Goal: Information Seeking & Learning: Understand process/instructions

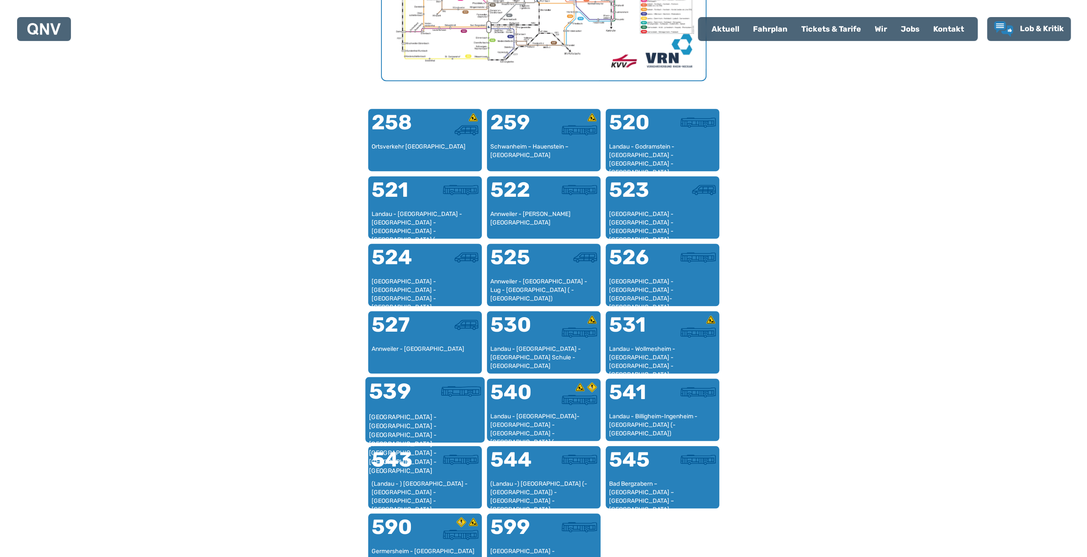
scroll to position [519, 0]
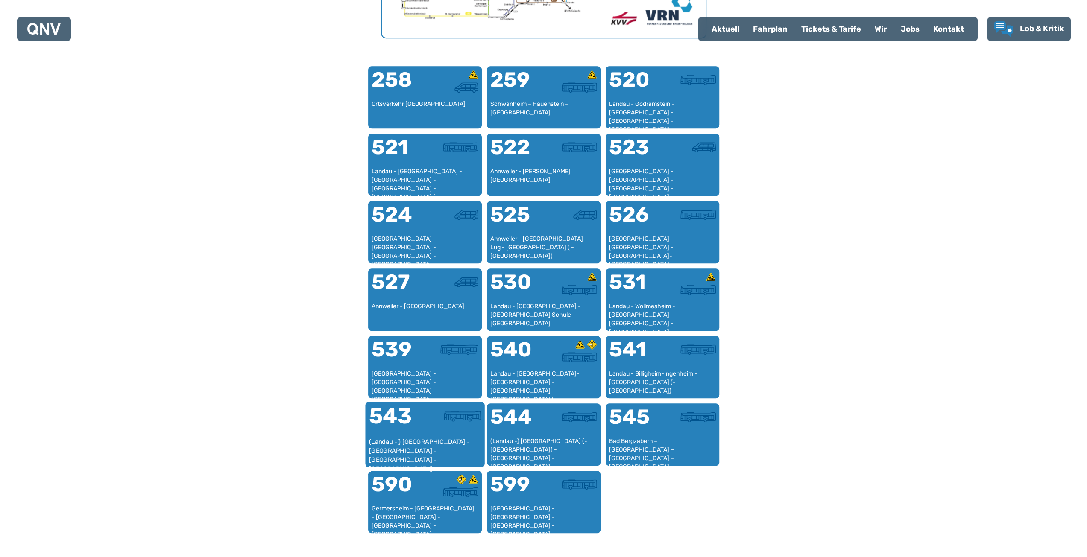
click at [436, 438] on div "(Landau - ) [GEOGRAPHIC_DATA] - [GEOGRAPHIC_DATA] - [GEOGRAPHIC_DATA] - [GEOGRA…" at bounding box center [425, 451] width 112 height 26
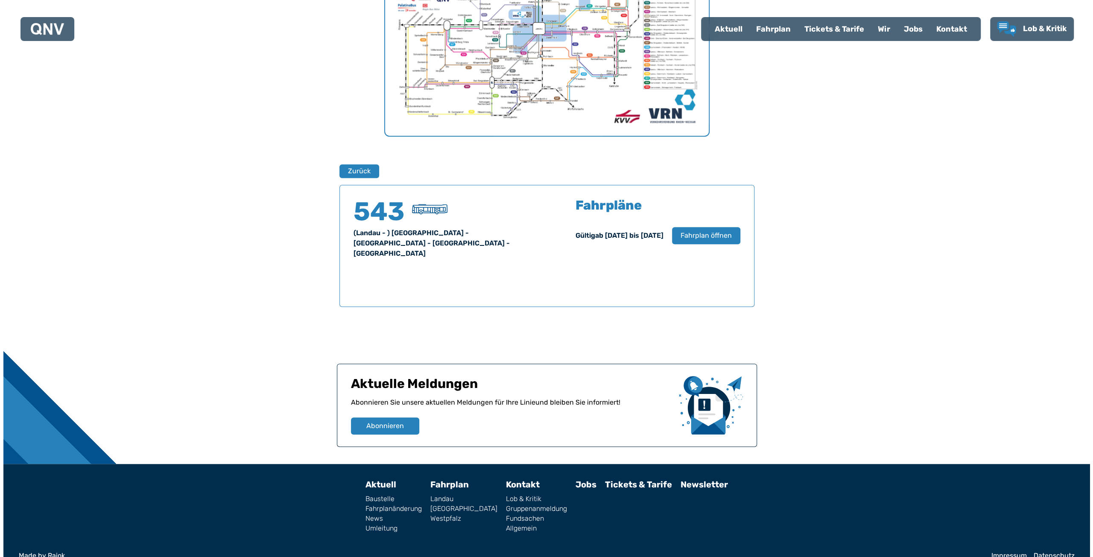
scroll to position [425, 0]
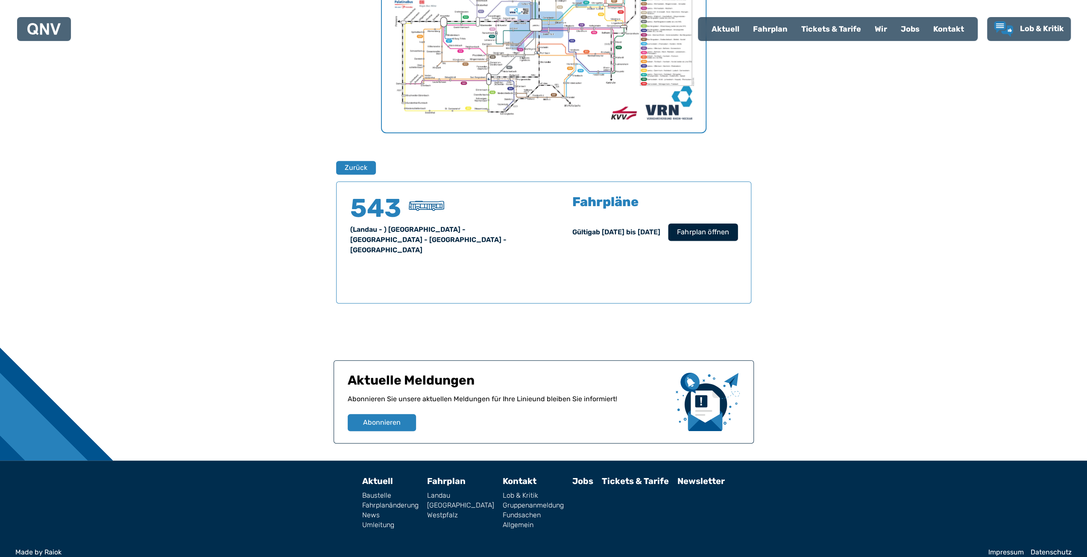
click at [733, 234] on button "Fahrplan öffnen" at bounding box center [703, 232] width 70 height 18
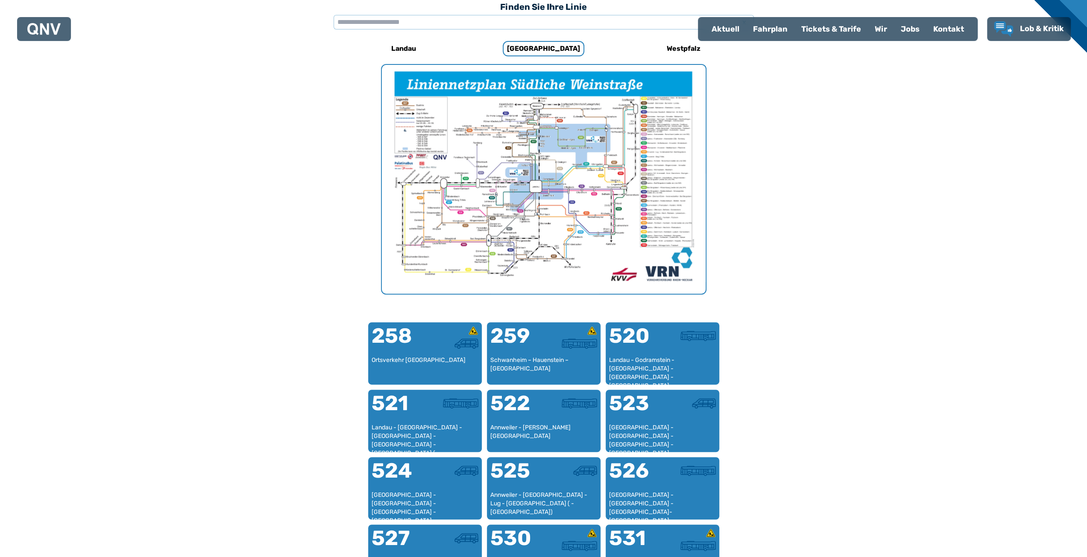
scroll to position [263, 0]
click at [677, 48] on h6 "Westpfalz" at bounding box center [683, 49] width 41 height 14
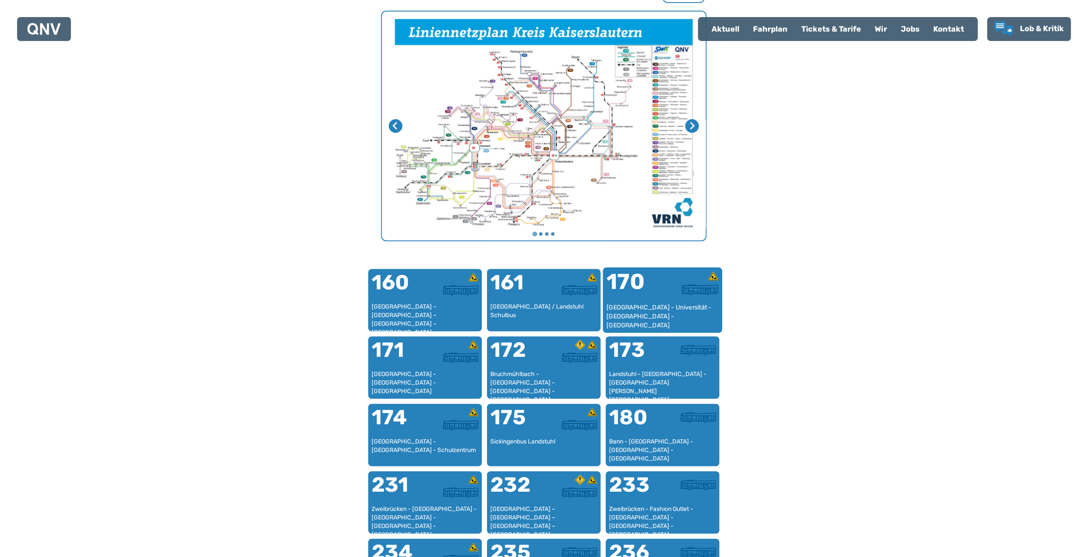
scroll to position [220, 0]
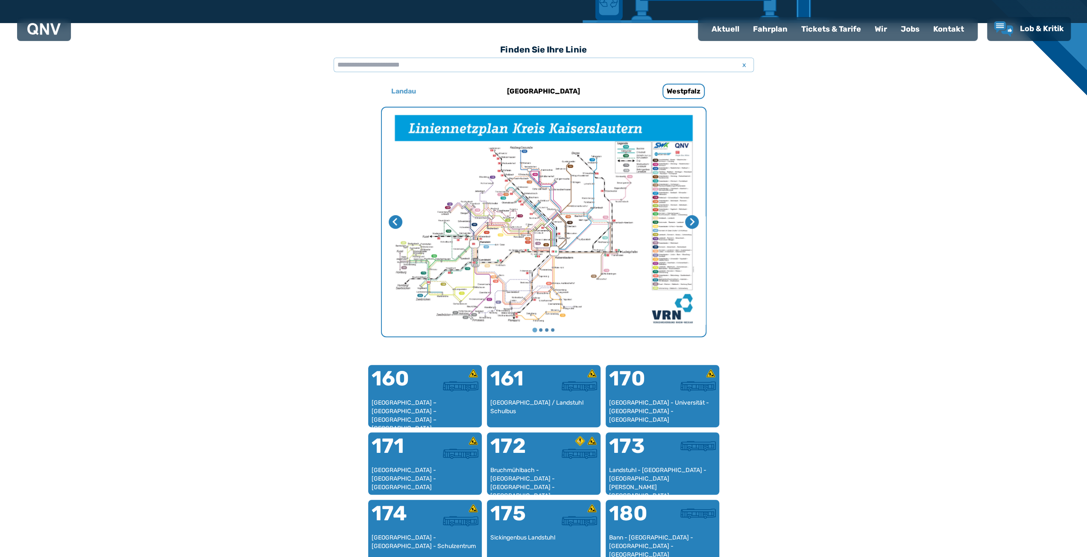
click at [404, 90] on h6 "Landau" at bounding box center [404, 92] width 32 height 14
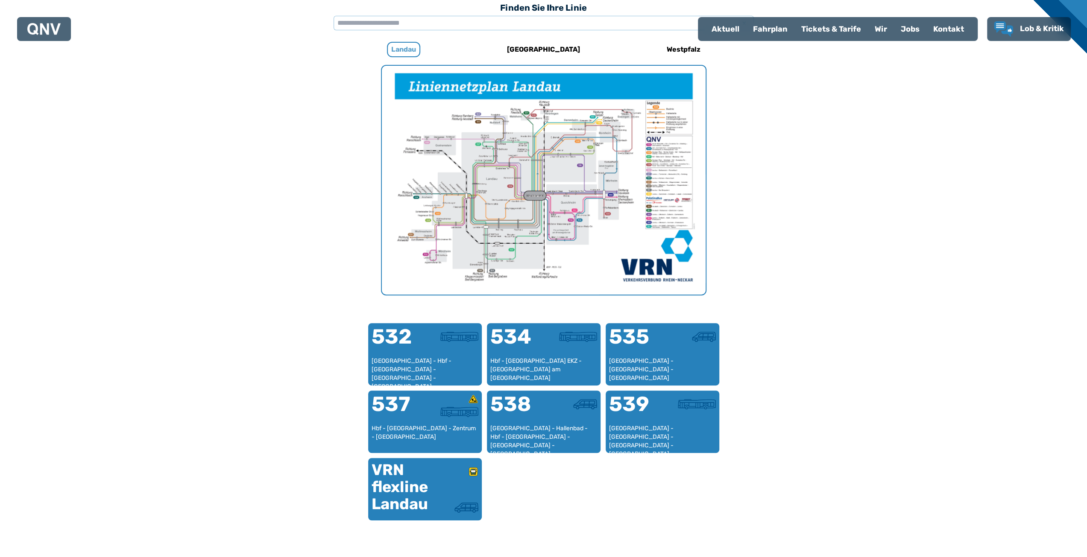
scroll to position [263, 0]
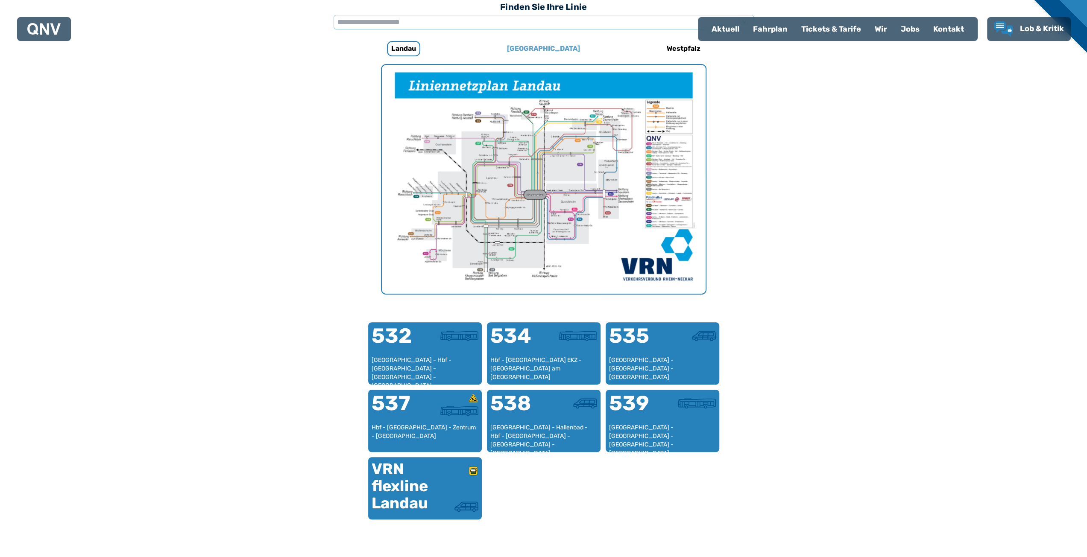
click at [551, 48] on h6 "[GEOGRAPHIC_DATA]" at bounding box center [544, 49] width 80 height 14
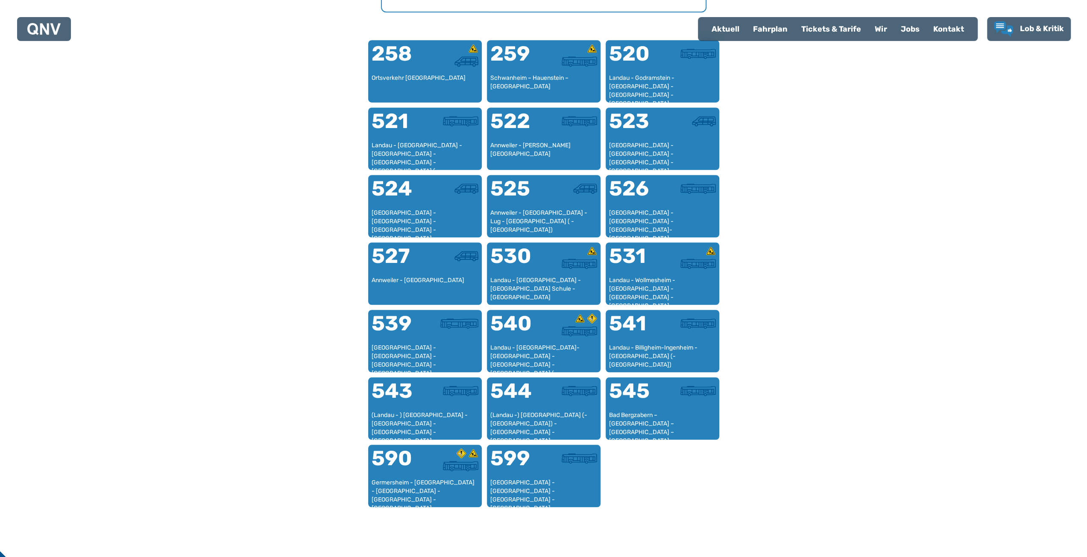
scroll to position [562, 0]
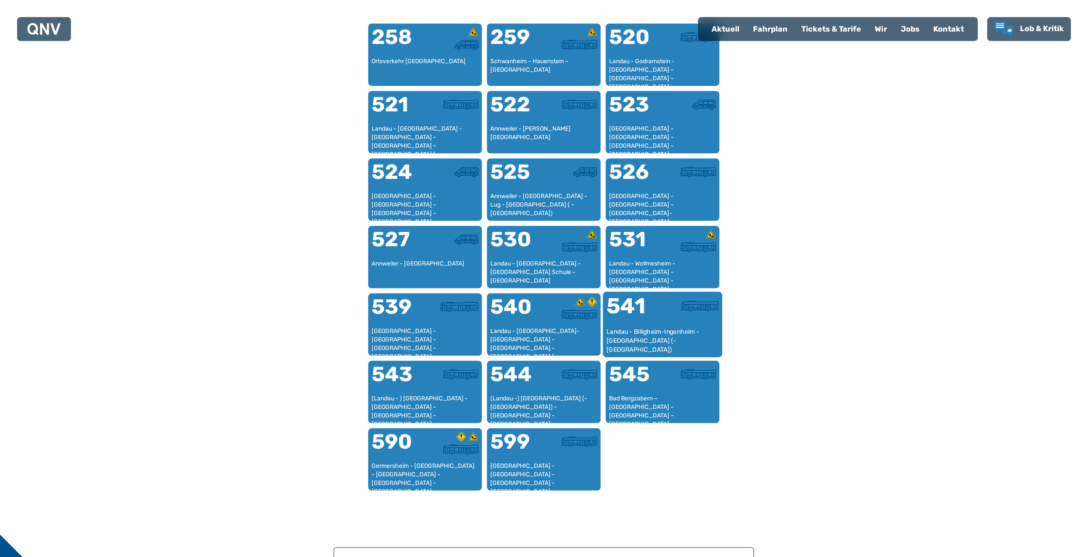
click at [660, 333] on div "Landau - Billigheim-Ingenheim - [GEOGRAPHIC_DATA] (- [GEOGRAPHIC_DATA])" at bounding box center [662, 341] width 112 height 26
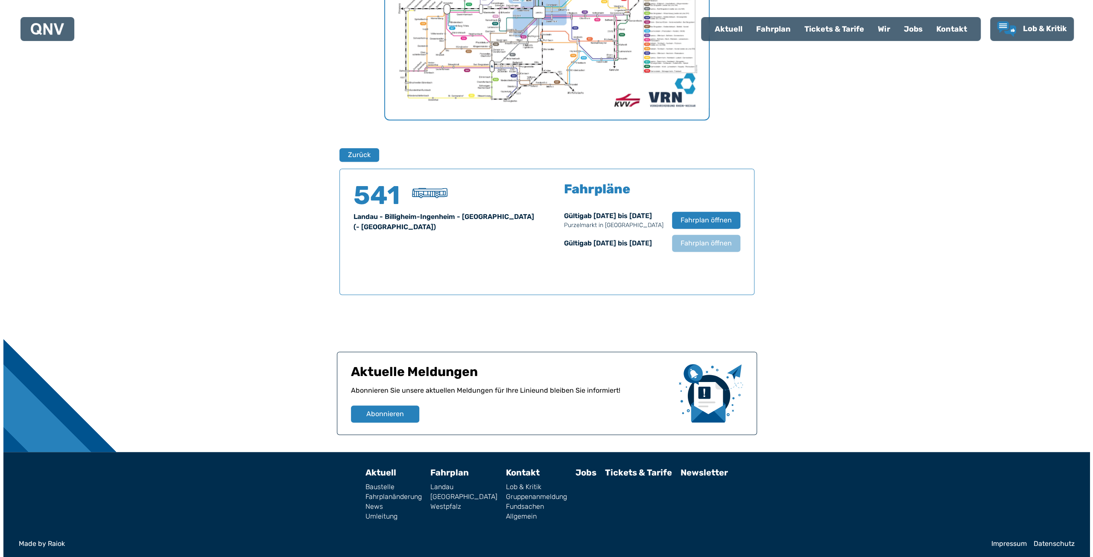
scroll to position [439, 0]
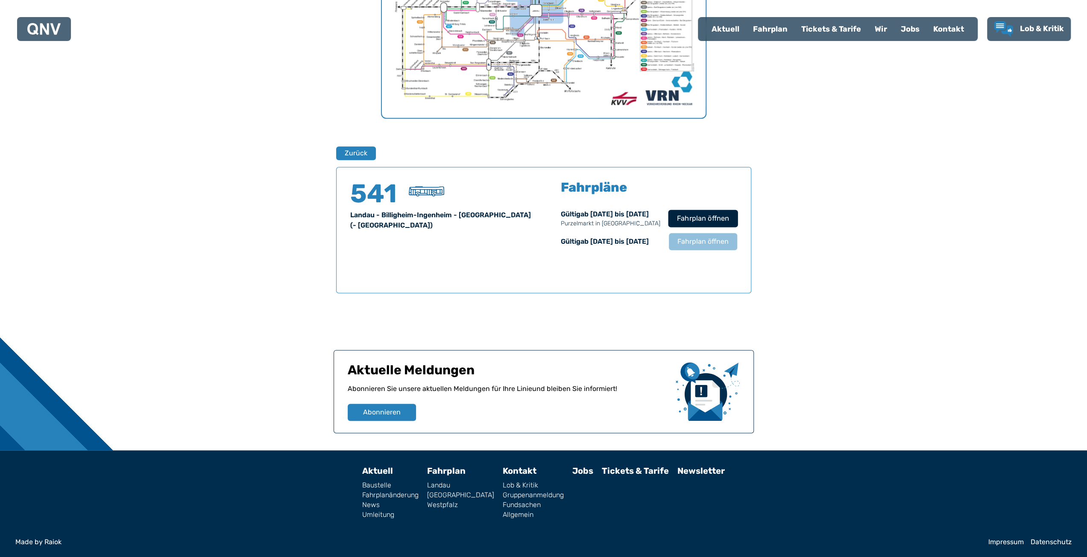
click at [715, 223] on span "Fahrplan öffnen" at bounding box center [703, 219] width 52 height 10
